Goal: Information Seeking & Learning: Learn about a topic

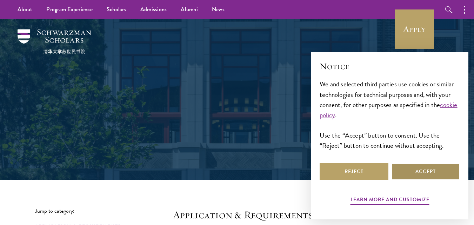
click at [424, 167] on button "Accept" at bounding box center [425, 171] width 69 height 17
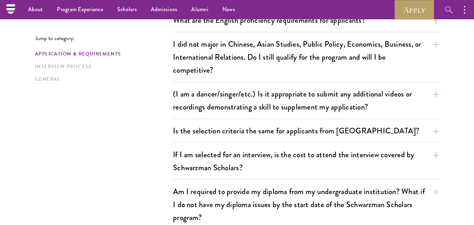
scroll to position [578, 0]
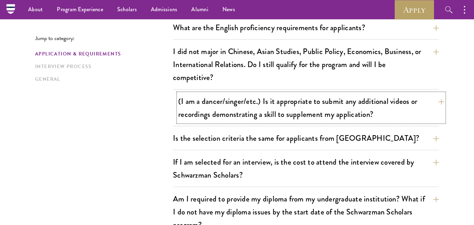
click at [393, 98] on button "(I am a dancer/singer/etc.) Is it appropriate to submit any additional videos o…" at bounding box center [311, 107] width 266 height 29
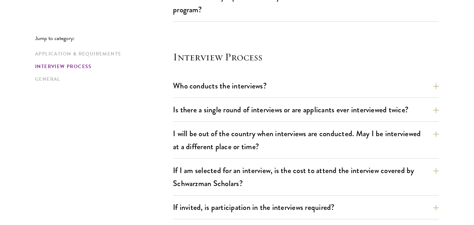
scroll to position [865, 0]
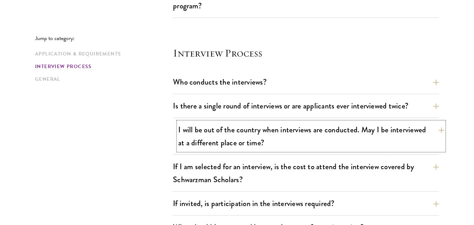
click at [345, 137] on button "I will be out of the country when interviews are conducted. May I be interviewe…" at bounding box center [311, 136] width 266 height 29
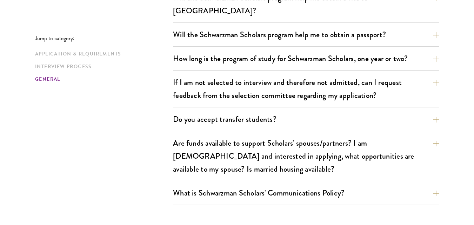
scroll to position [1264, 0]
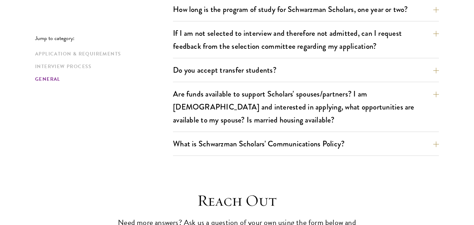
click at [422, 68] on div "Do you accept transfer students? Due to the structure of the program, we do not…" at bounding box center [306, 72] width 266 height 20
click at [414, 64] on button "Do you accept transfer students?" at bounding box center [311, 70] width 266 height 16
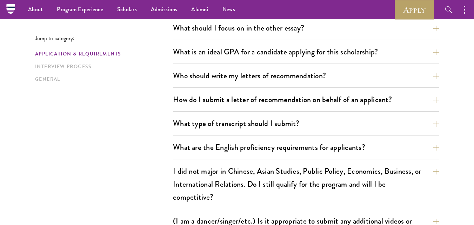
scroll to position [454, 0]
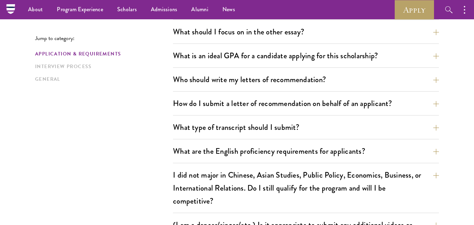
click at [390, 62] on button "What is an ideal GPA for a candidate applying for this scholarship?" at bounding box center [311, 56] width 266 height 16
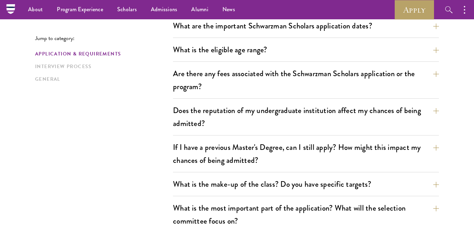
scroll to position [206, 0]
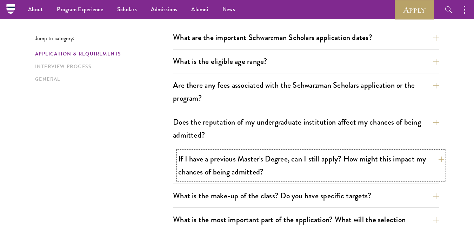
click at [287, 170] on button "If I have a previous Master's Degree, can I still apply? How might this impact …" at bounding box center [311, 165] width 266 height 29
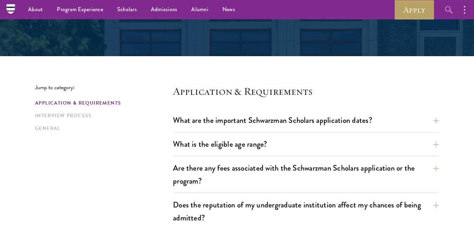
scroll to position [120, 0]
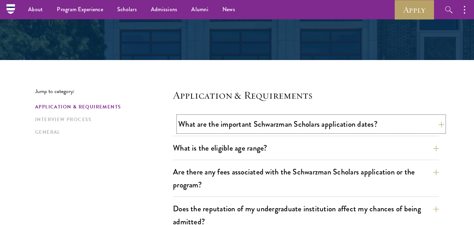
click at [349, 124] on button "What are the important Schwarzman Scholars application dates?" at bounding box center [311, 124] width 266 height 16
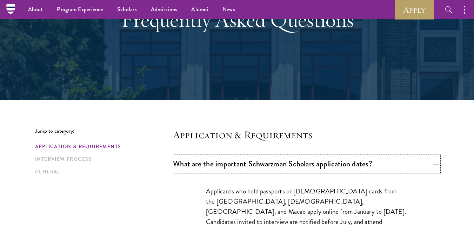
scroll to position [48, 0]
